Goal: Ask a question

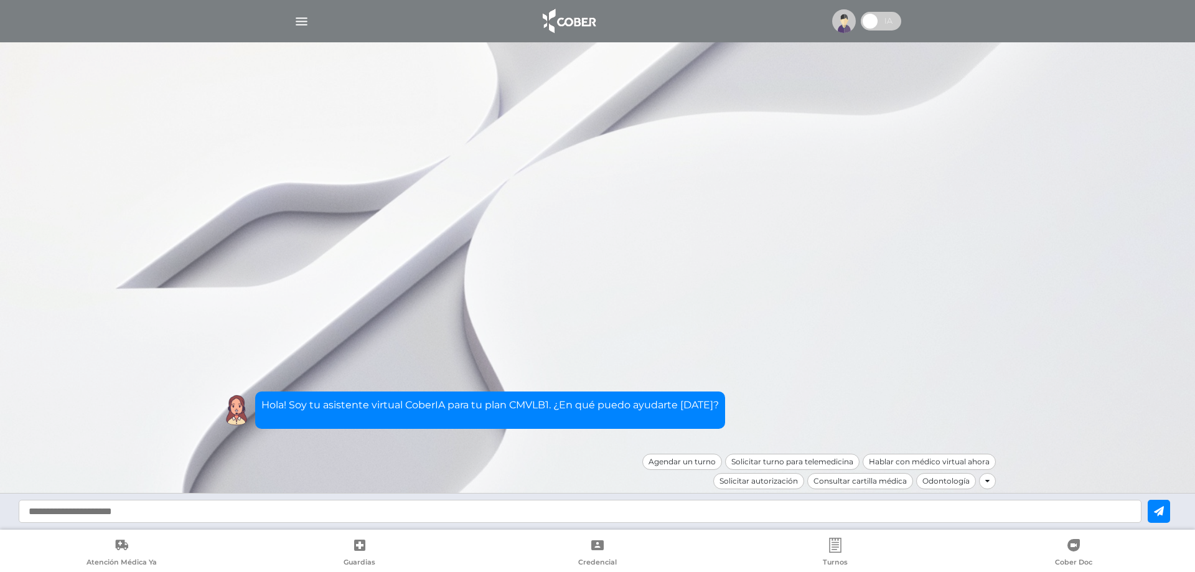
click at [298, 19] on img "button" at bounding box center [302, 22] width 16 height 16
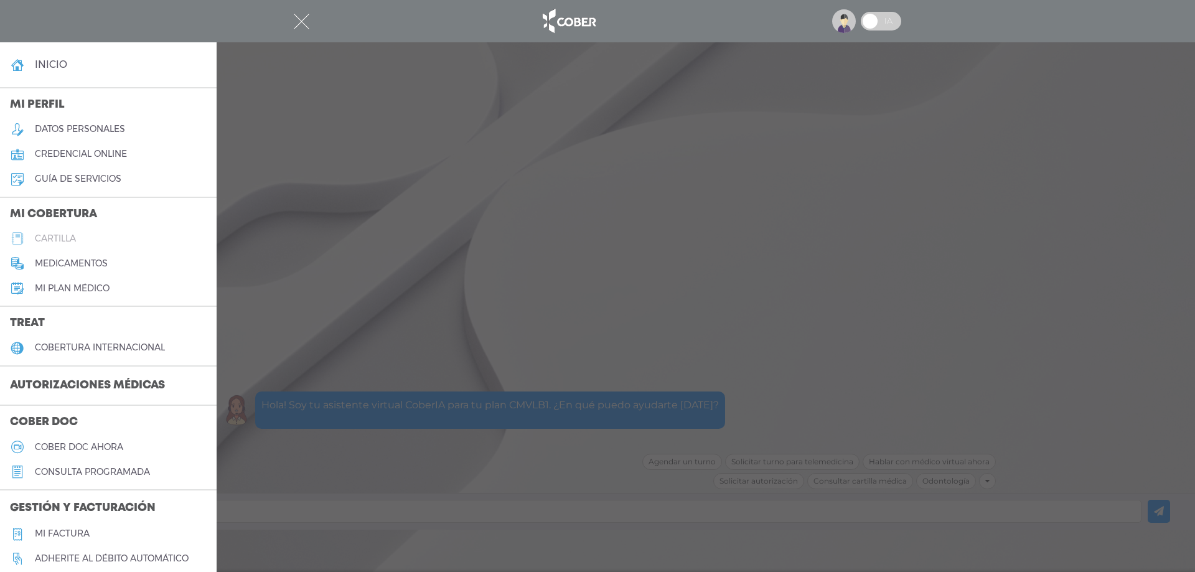
click at [48, 234] on h5 "cartilla" at bounding box center [55, 238] width 41 height 11
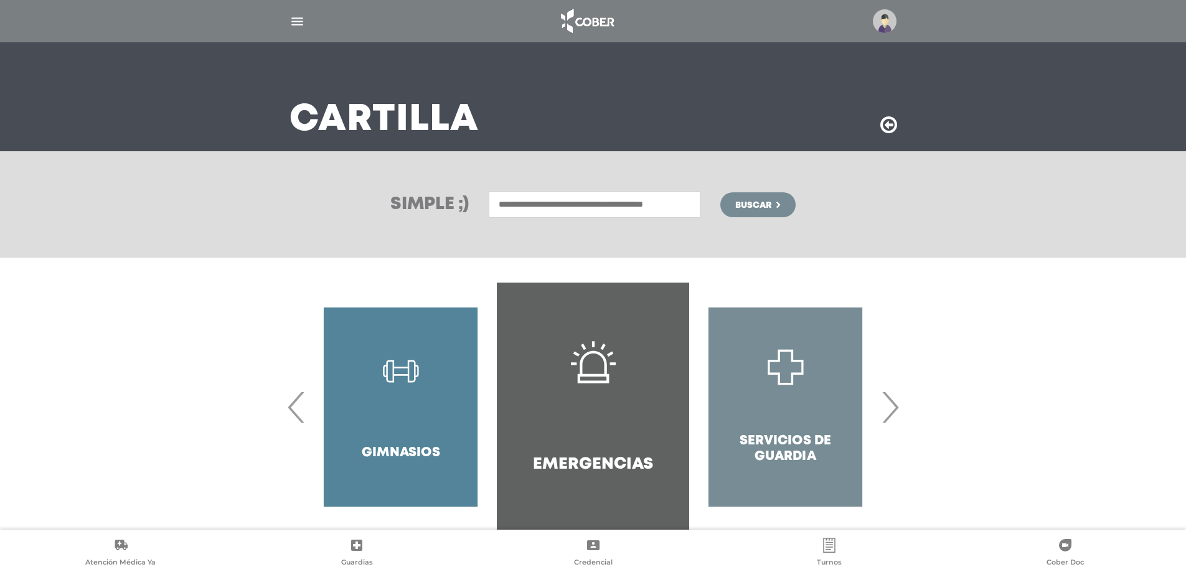
scroll to position [67, 0]
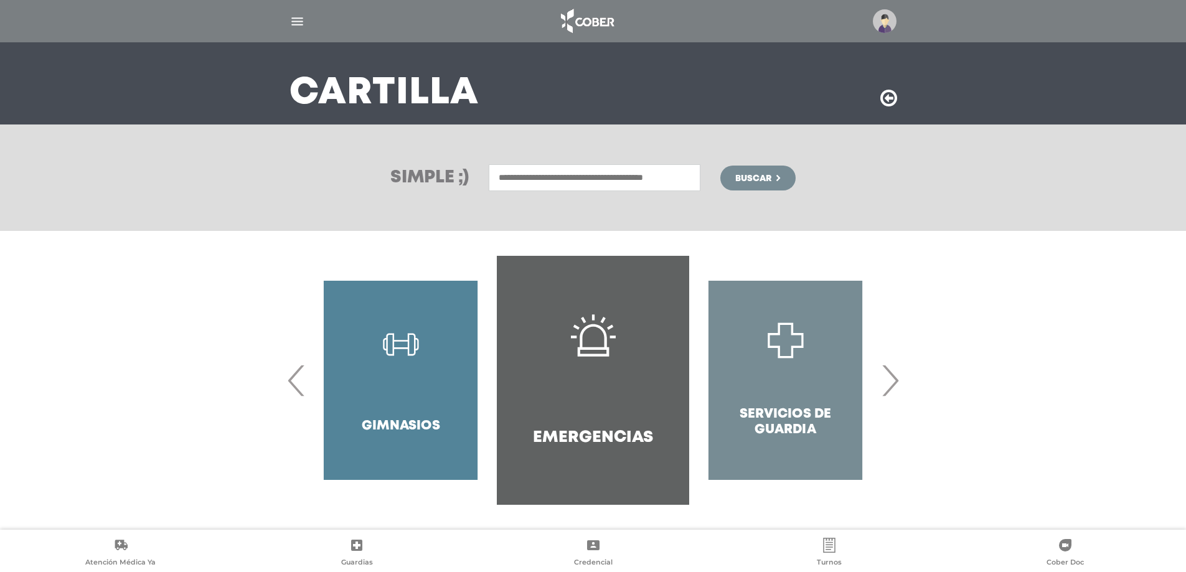
click at [890, 380] on span "›" at bounding box center [890, 380] width 24 height 67
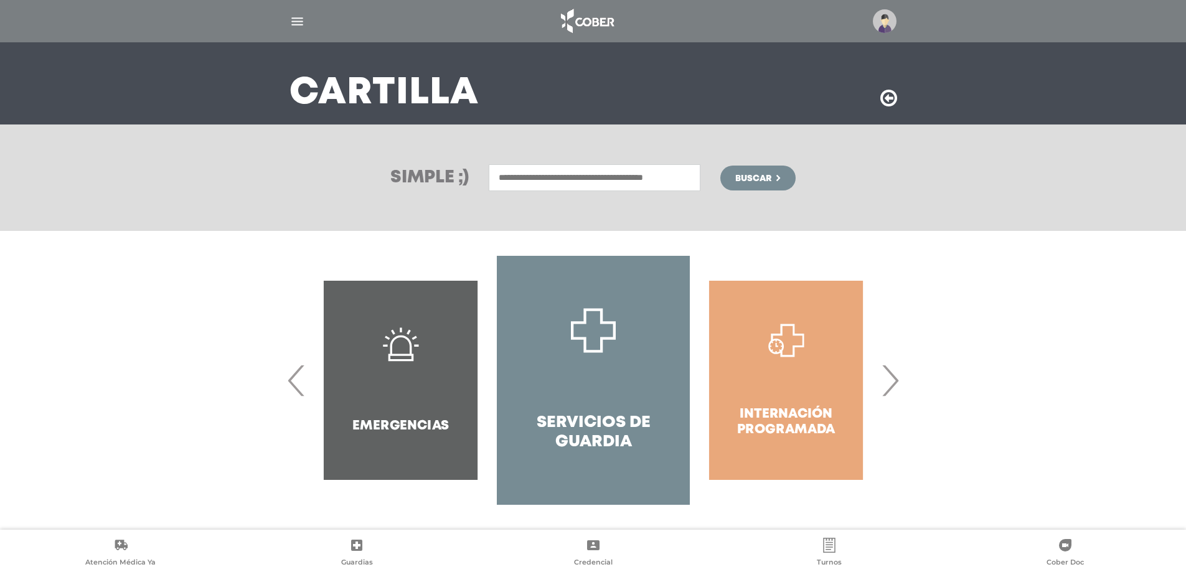
click at [899, 378] on span "›" at bounding box center [890, 380] width 24 height 67
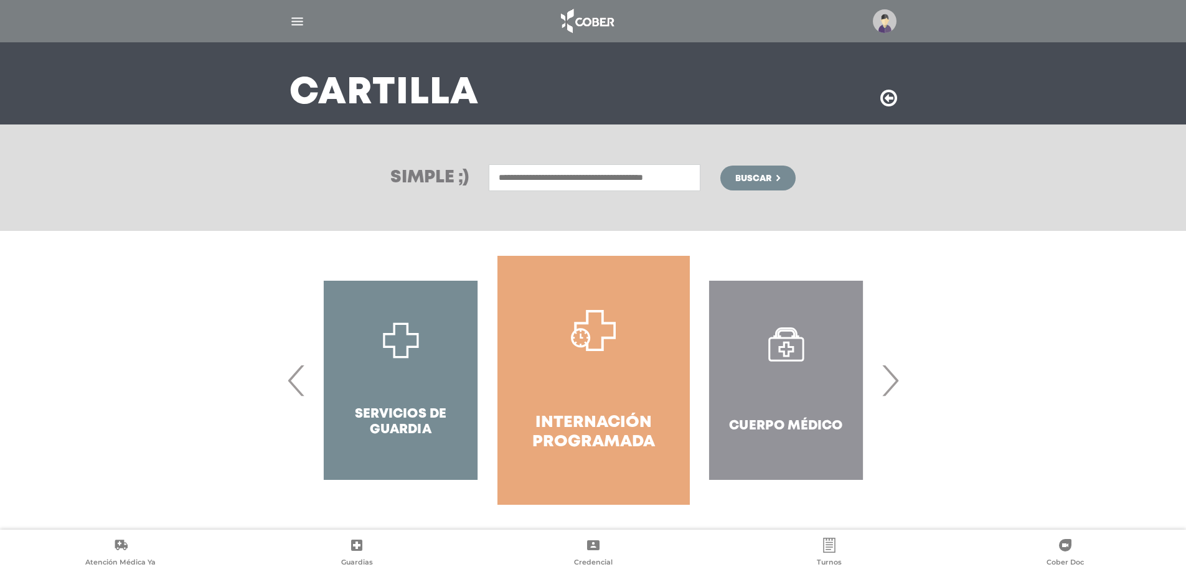
click at [893, 376] on span "›" at bounding box center [890, 380] width 24 height 67
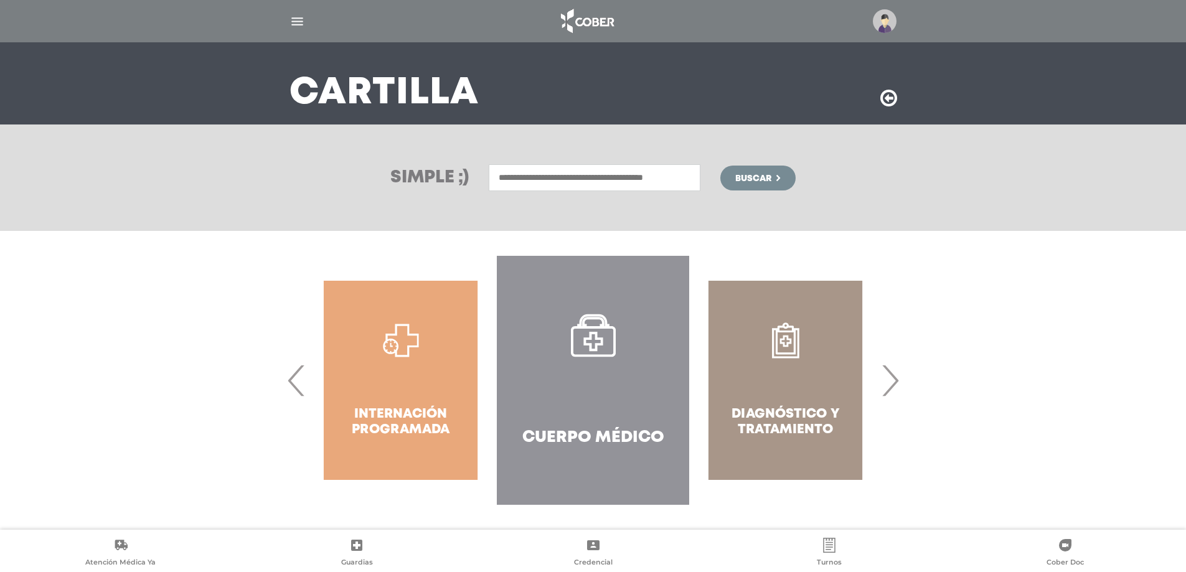
click at [894, 378] on span "›" at bounding box center [890, 380] width 24 height 67
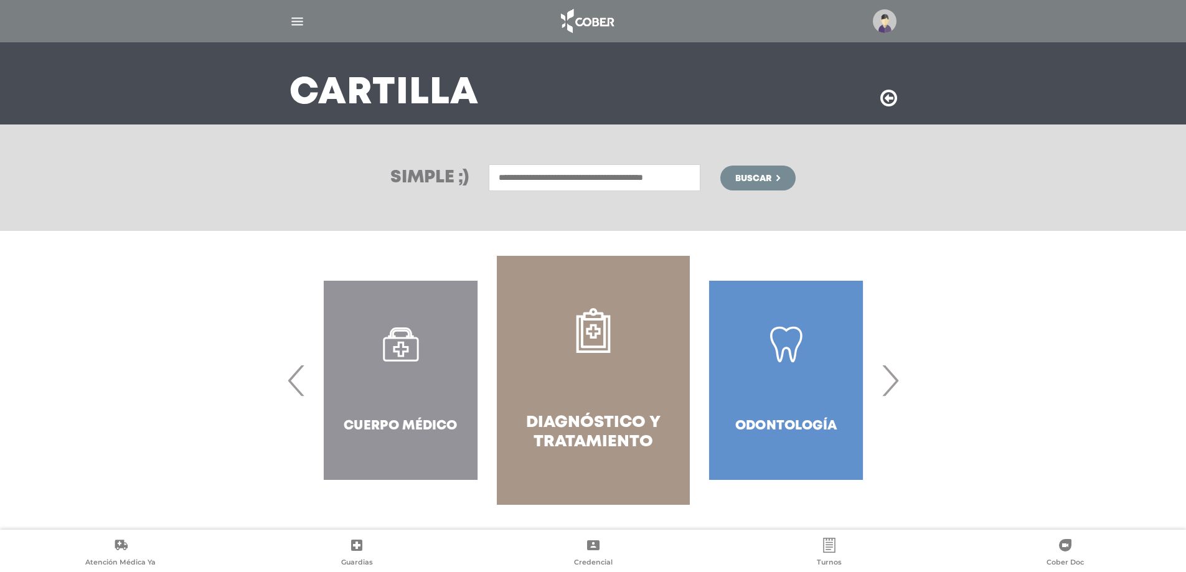
click at [893, 381] on span "›" at bounding box center [890, 380] width 24 height 67
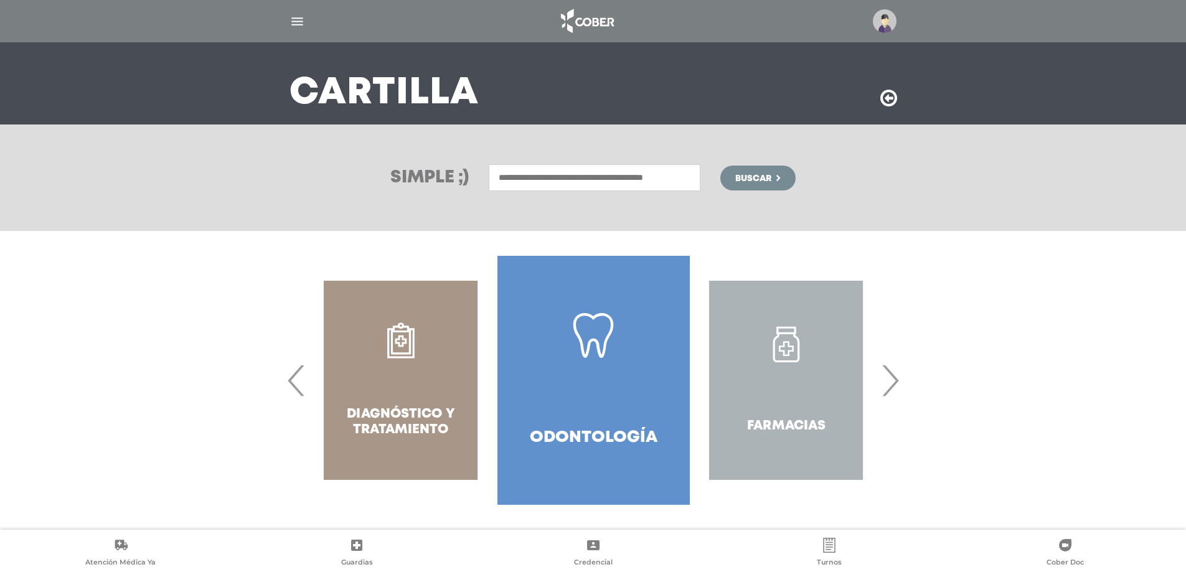
click at [896, 380] on span "›" at bounding box center [890, 380] width 24 height 67
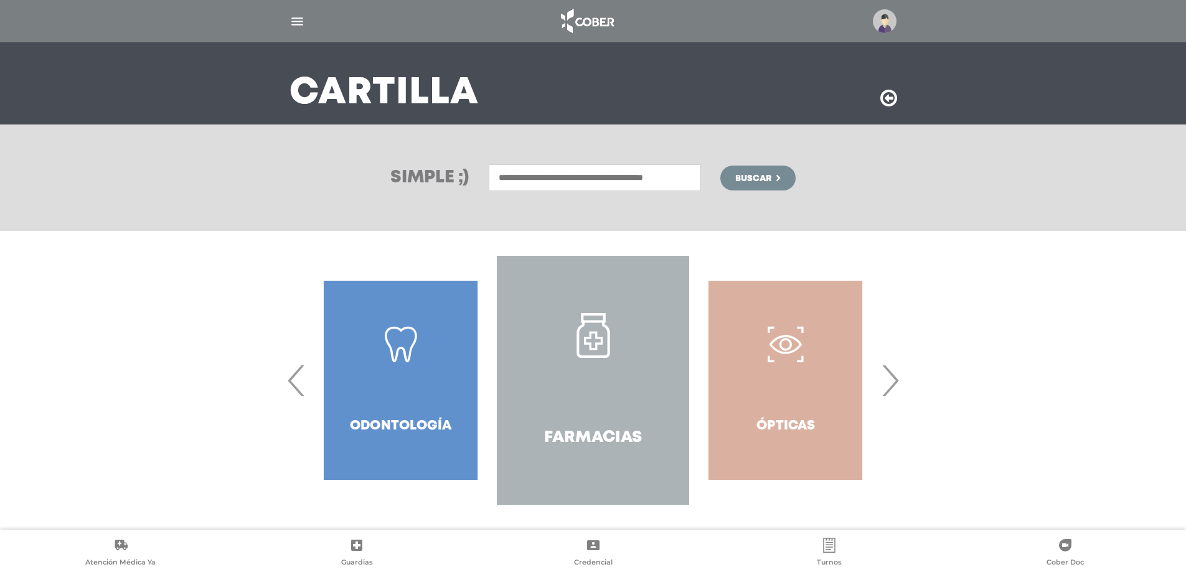
click at [897, 380] on span "›" at bounding box center [890, 380] width 24 height 67
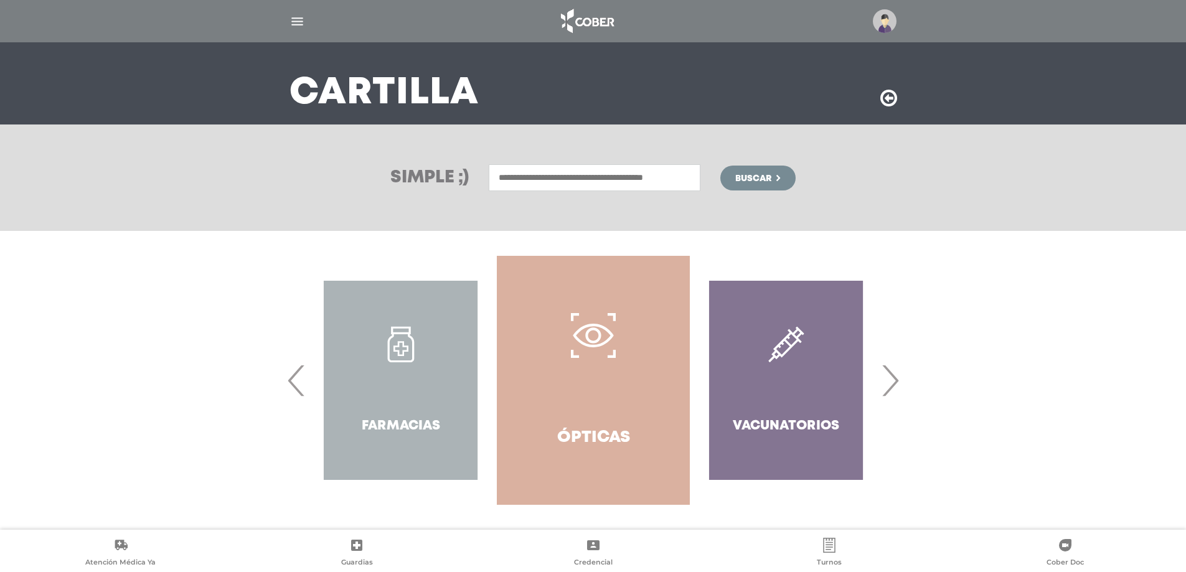
click at [898, 379] on span "›" at bounding box center [890, 380] width 24 height 67
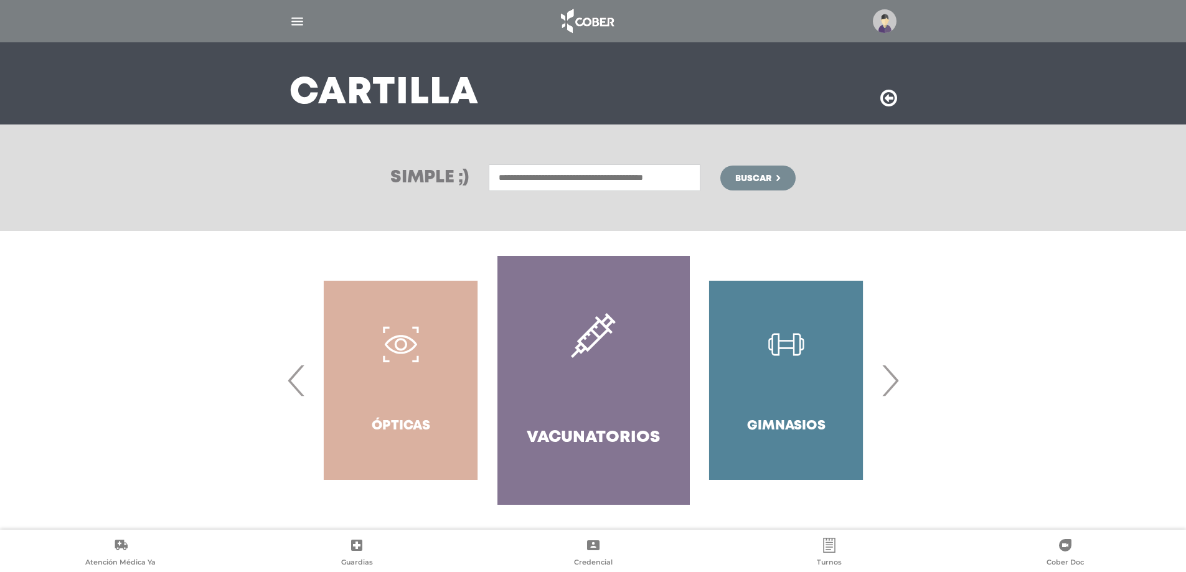
click at [898, 379] on span "›" at bounding box center [890, 380] width 24 height 67
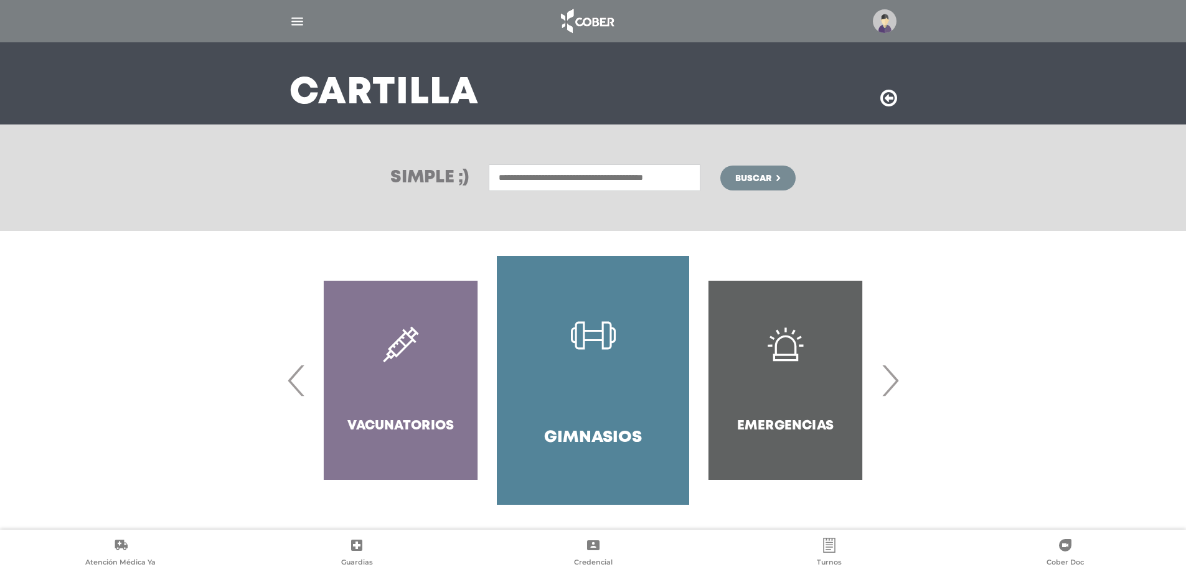
click at [892, 379] on span "›" at bounding box center [890, 380] width 24 height 67
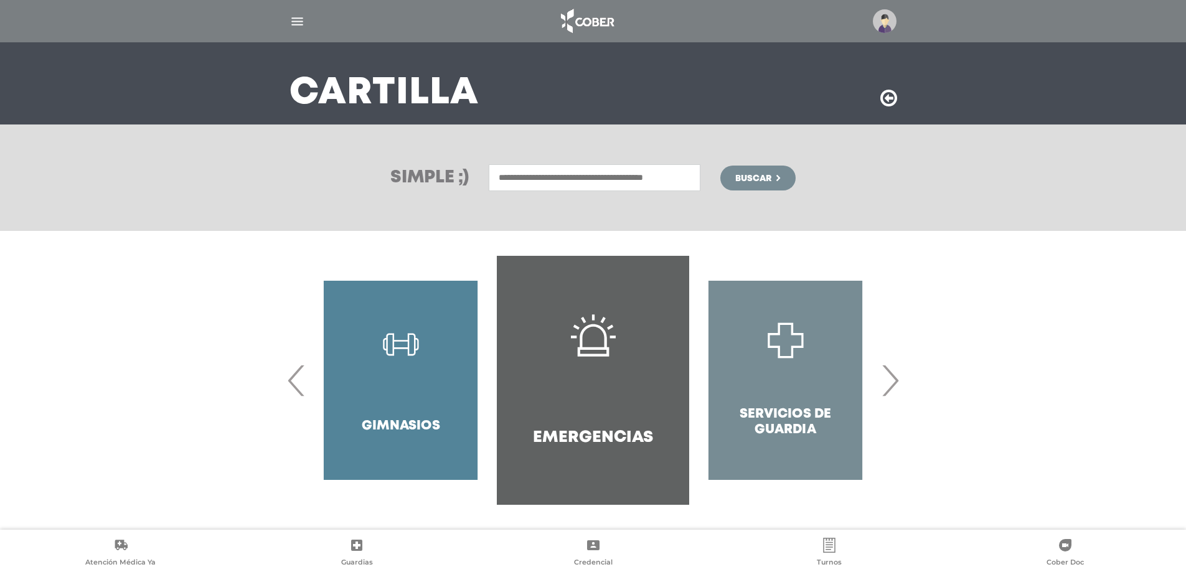
click at [893, 379] on span "›" at bounding box center [890, 380] width 24 height 67
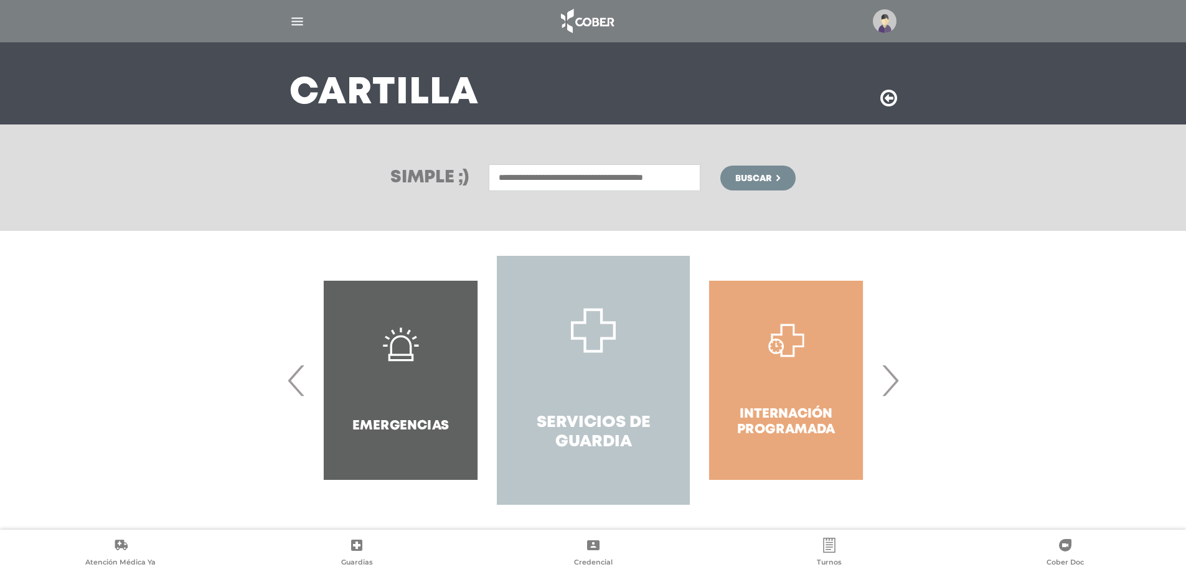
click at [602, 368] on link "Servicios de Guardia" at bounding box center [593, 380] width 192 height 249
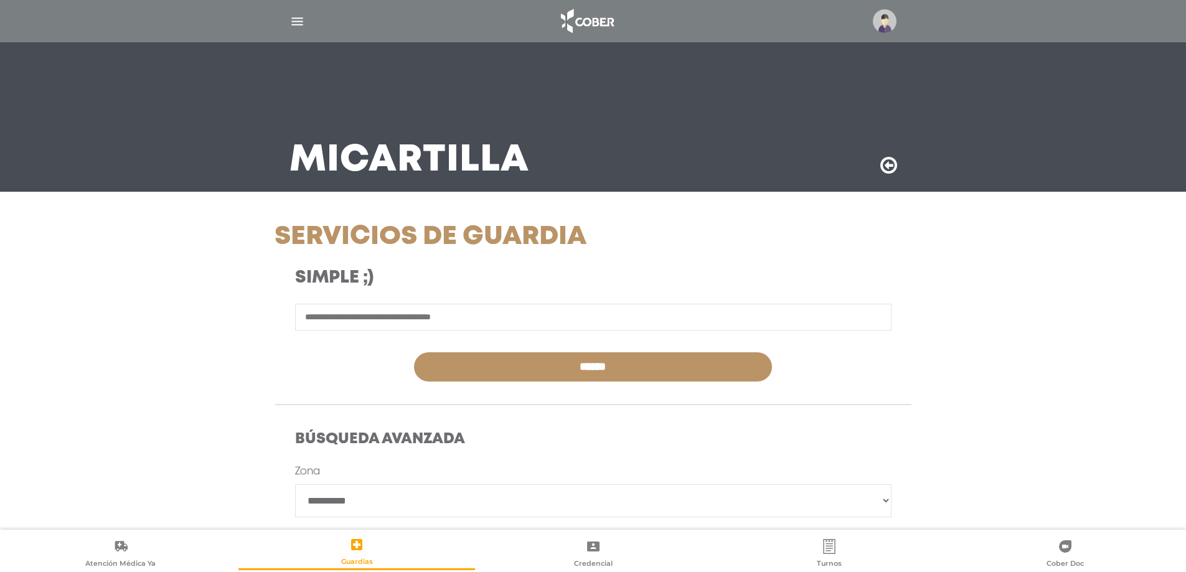
click at [886, 27] on img at bounding box center [885, 21] width 24 height 24
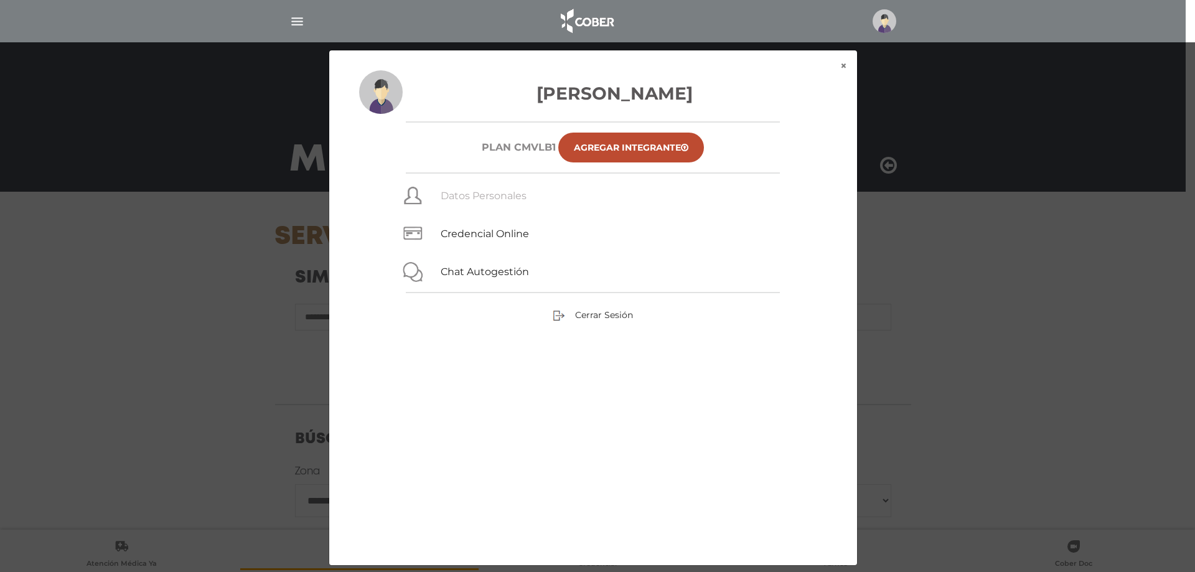
click at [443, 202] on link "Datos Personales" at bounding box center [484, 196] width 86 height 12
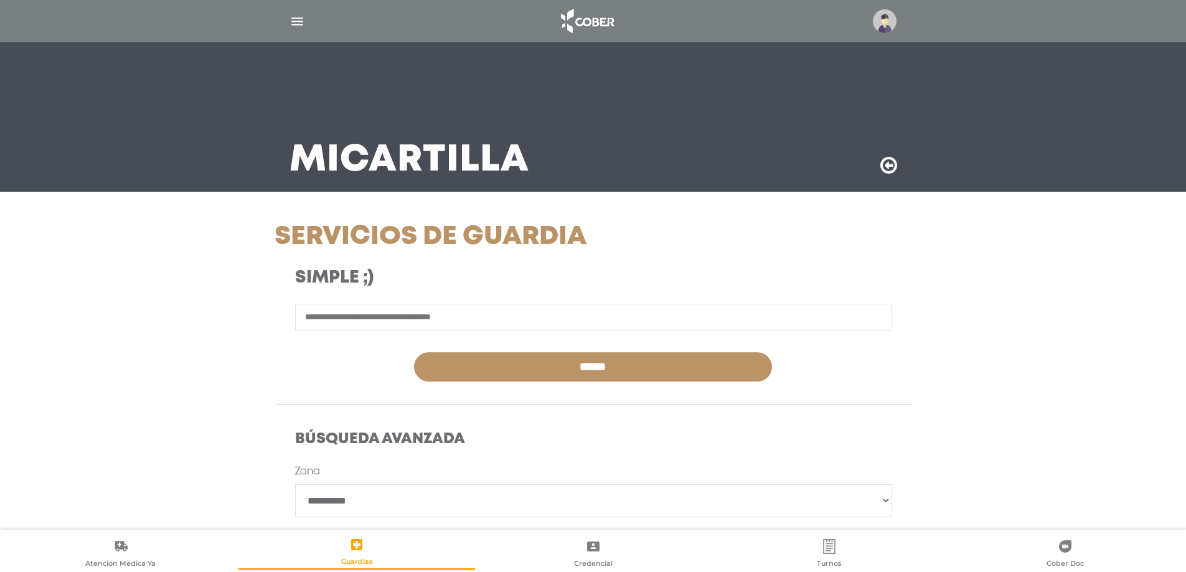
click at [291, 24] on img "button" at bounding box center [297, 22] width 16 height 16
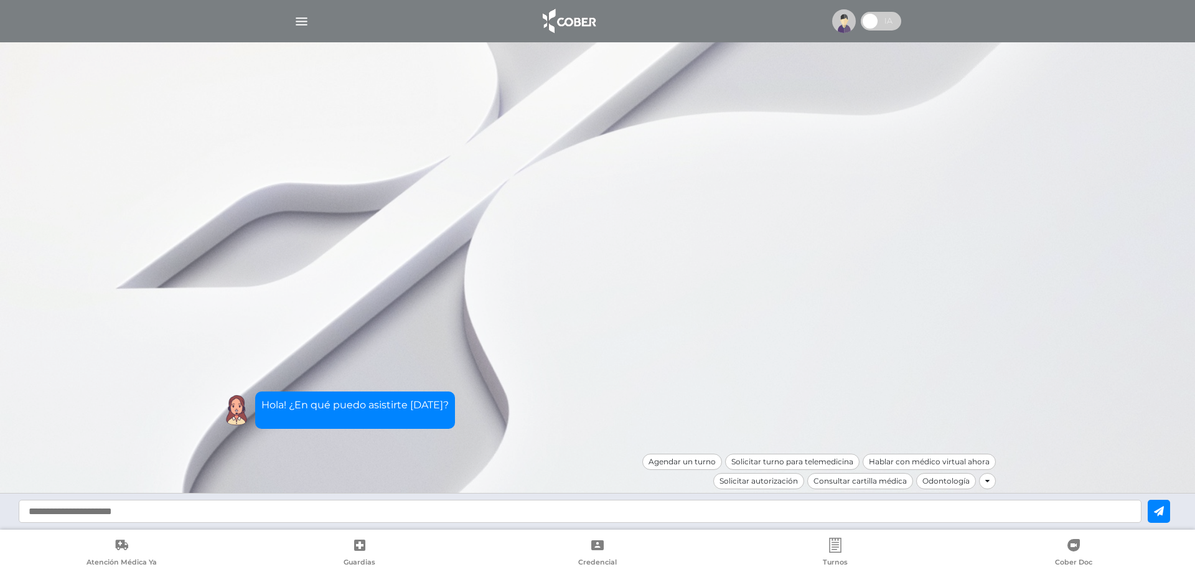
click at [61, 512] on input "text" at bounding box center [580, 511] width 1123 height 23
click at [202, 513] on input "**********" at bounding box center [580, 511] width 1123 height 23
type input "**********"
click at [1160, 512] on icon at bounding box center [1159, 511] width 10 height 10
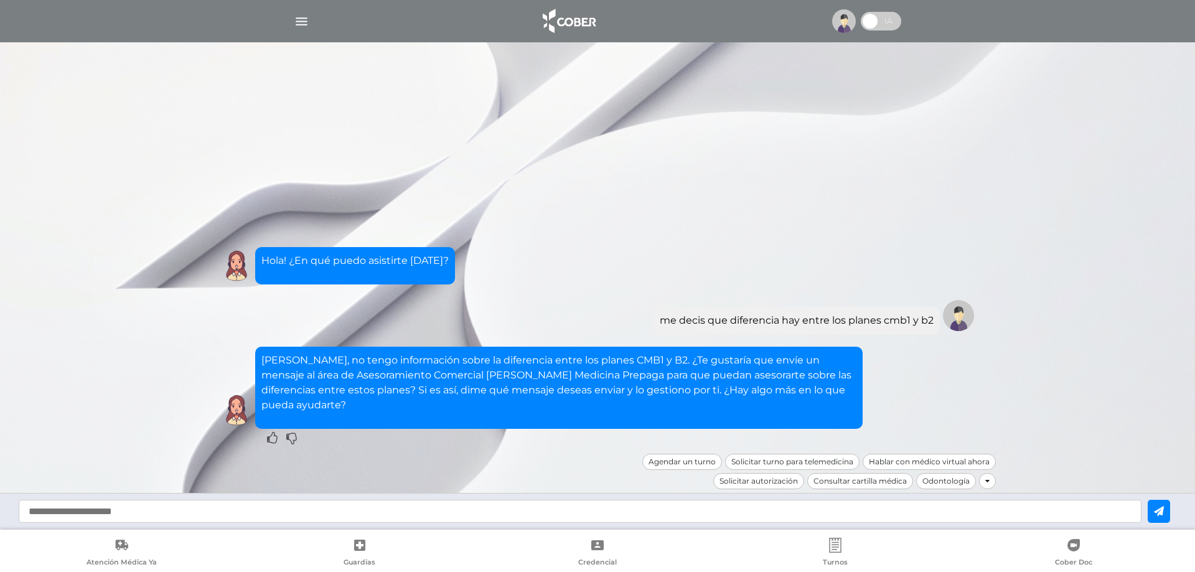
click at [116, 507] on input "text" at bounding box center [580, 511] width 1123 height 23
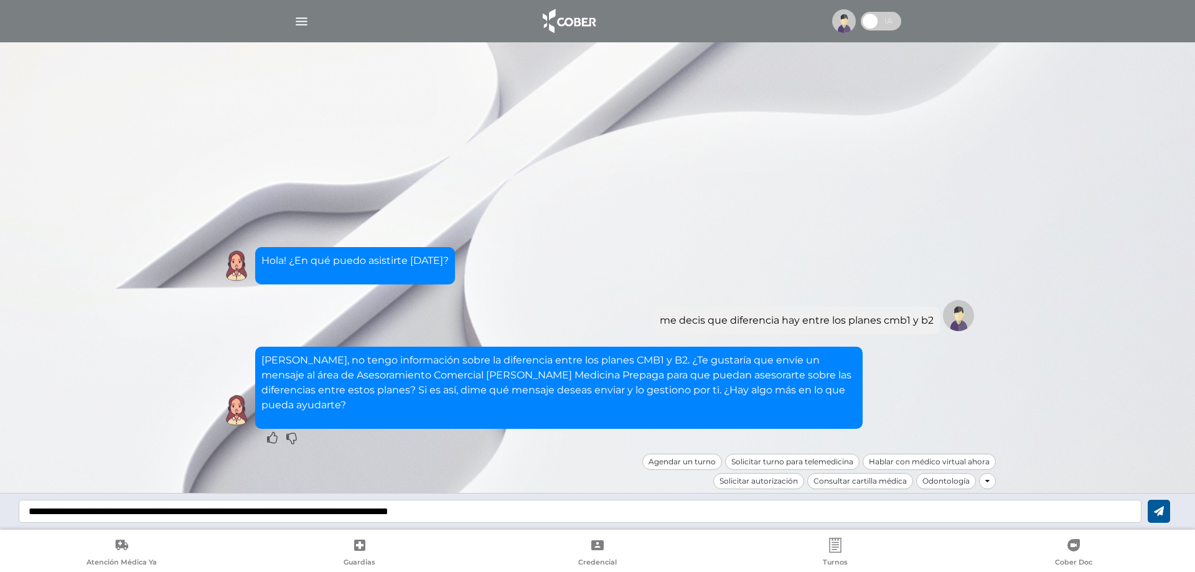
type input "**********"
click at [1158, 513] on icon at bounding box center [1159, 511] width 10 height 10
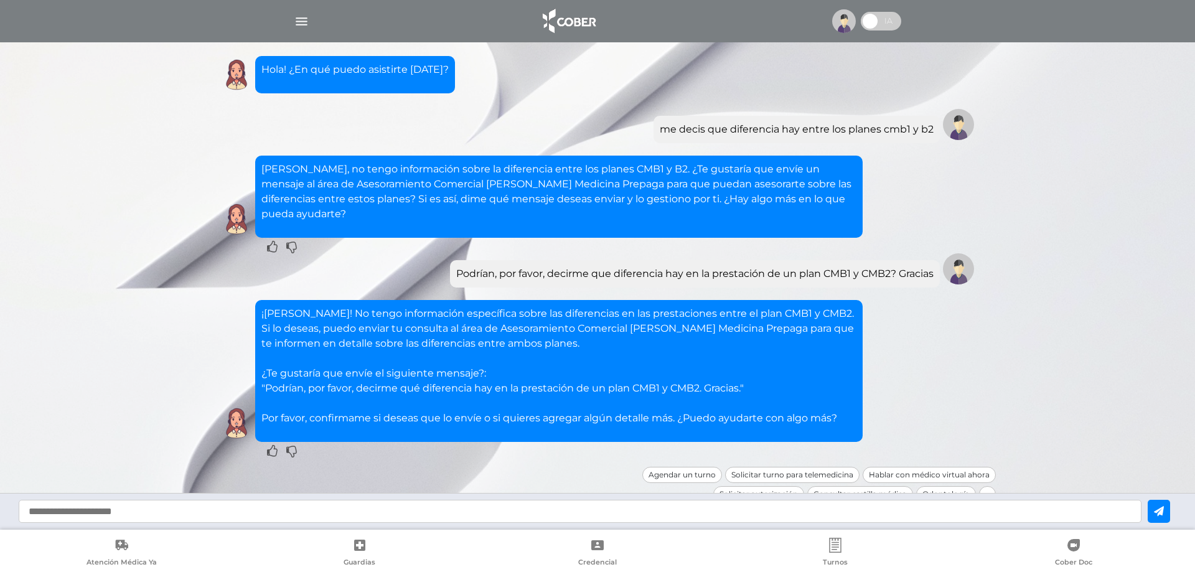
click at [34, 510] on input "text" at bounding box center [580, 511] width 1123 height 23
type input "**********"
click at [1163, 507] on icon at bounding box center [1159, 511] width 10 height 10
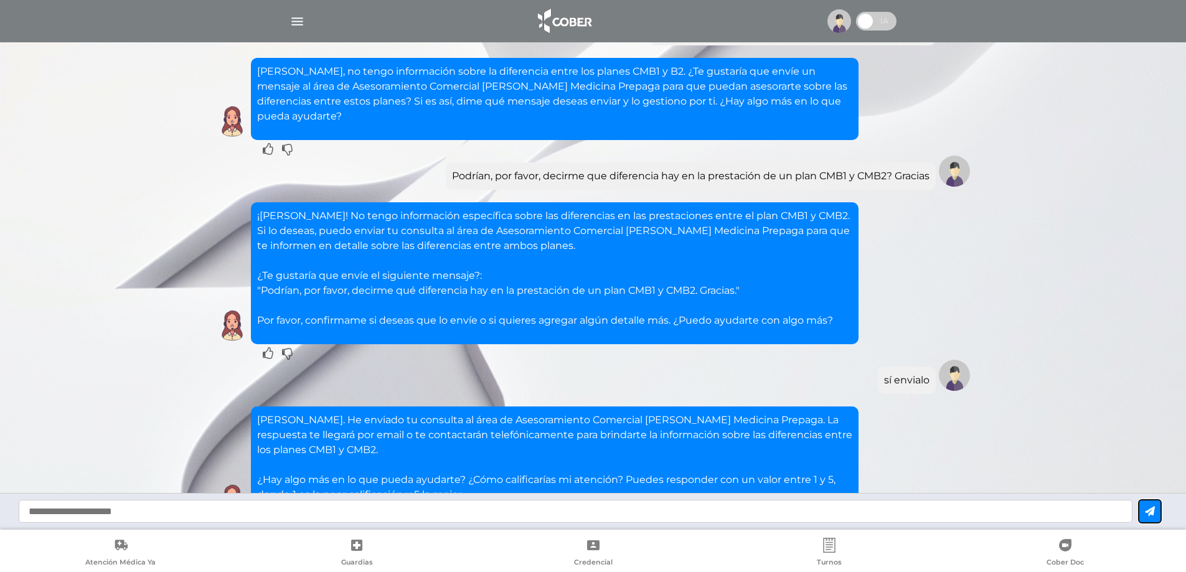
scroll to position [172, 0]
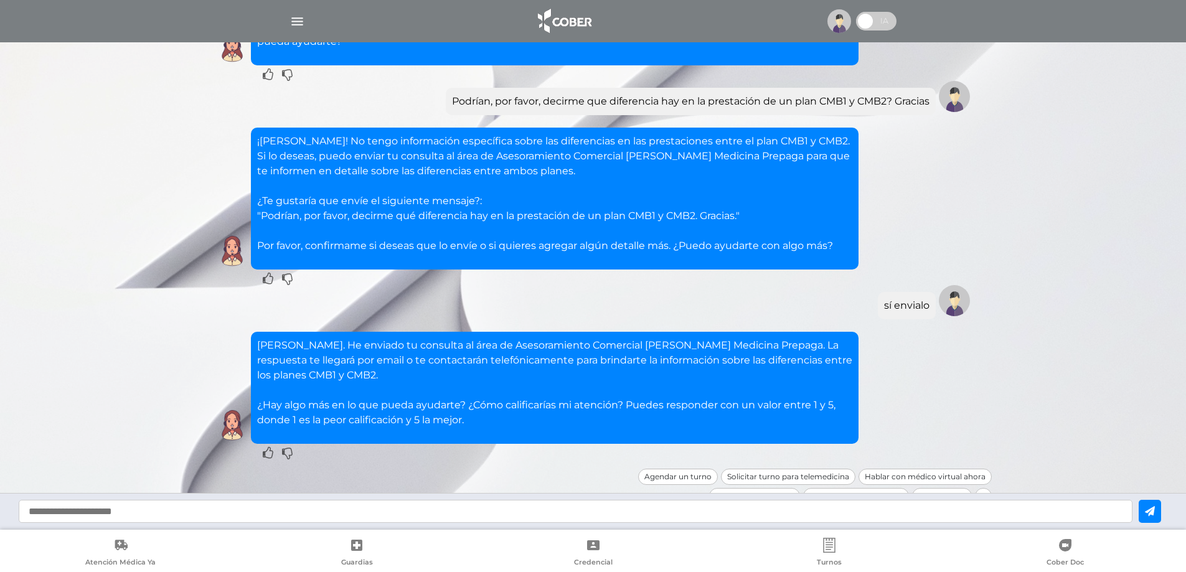
click at [36, 513] on input "text" at bounding box center [576, 511] width 1114 height 23
type input "**********"
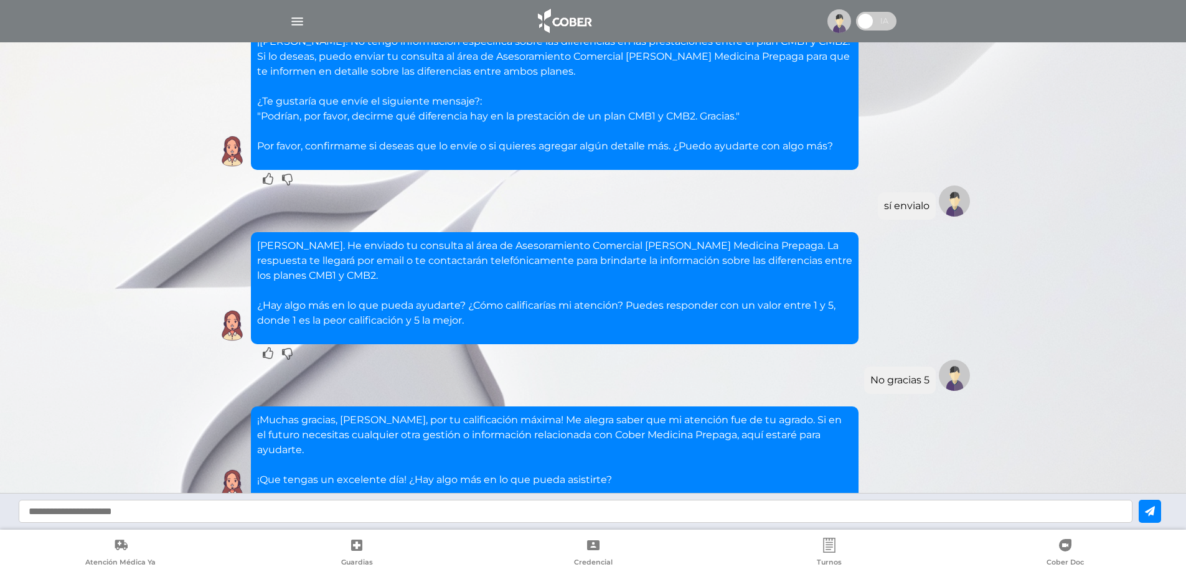
scroll to position [332, 0]
